Goal: Find contact information: Find contact information

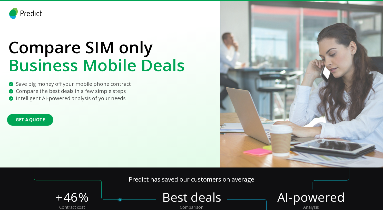
click at [43, 119] on button "Get a quote" at bounding box center [30, 120] width 46 height 12
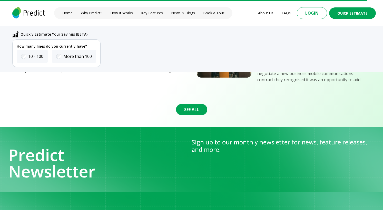
scroll to position [2078, 0]
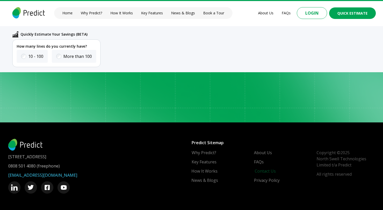
click at [266, 171] on link "Contact Us" at bounding box center [265, 171] width 21 height 6
